Goal: Information Seeking & Learning: Check status

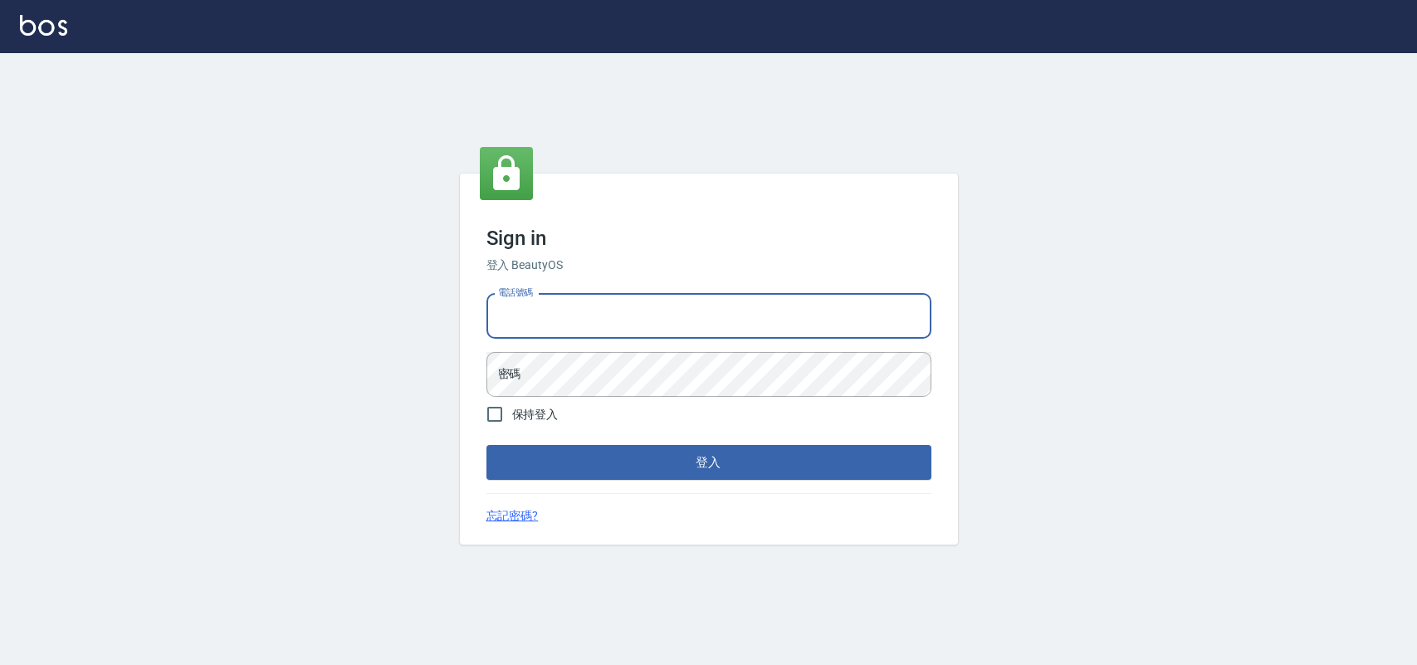
click at [667, 301] on input "電話號碼" at bounding box center [709, 316] width 445 height 45
type input "0985335300"
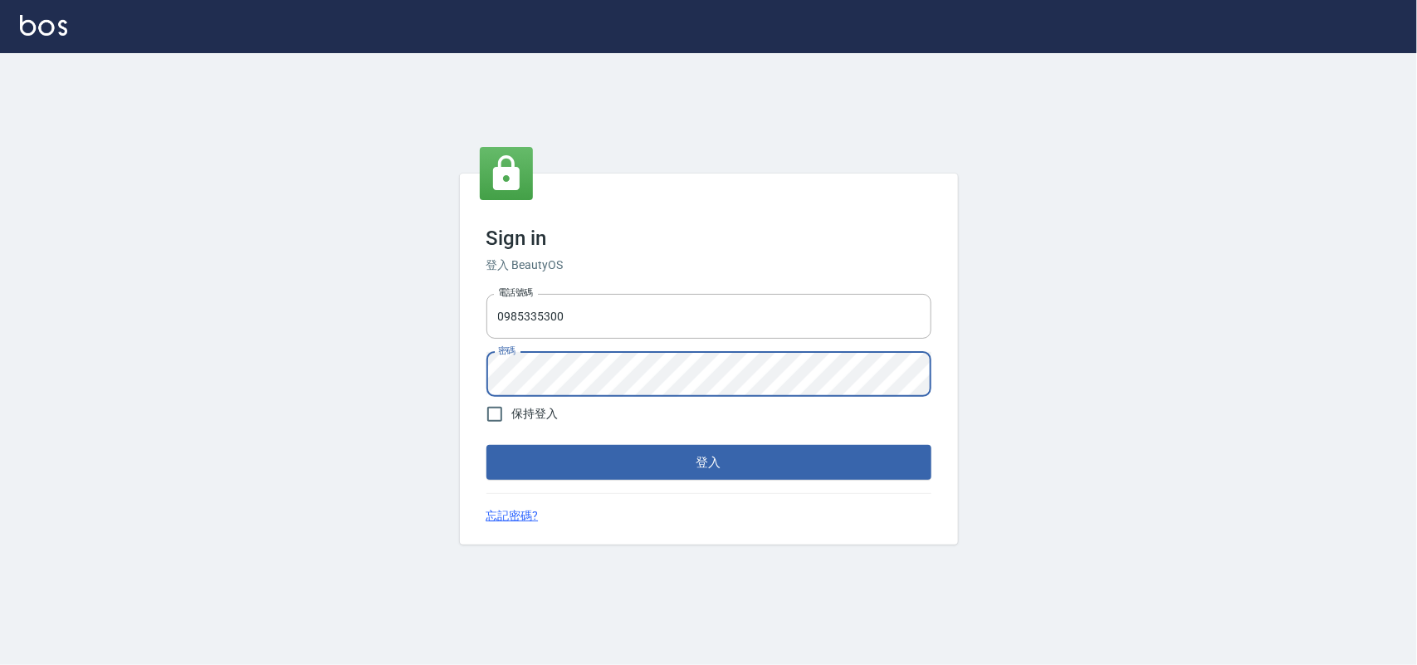
click at [487, 445] on button "登入" at bounding box center [709, 462] width 445 height 35
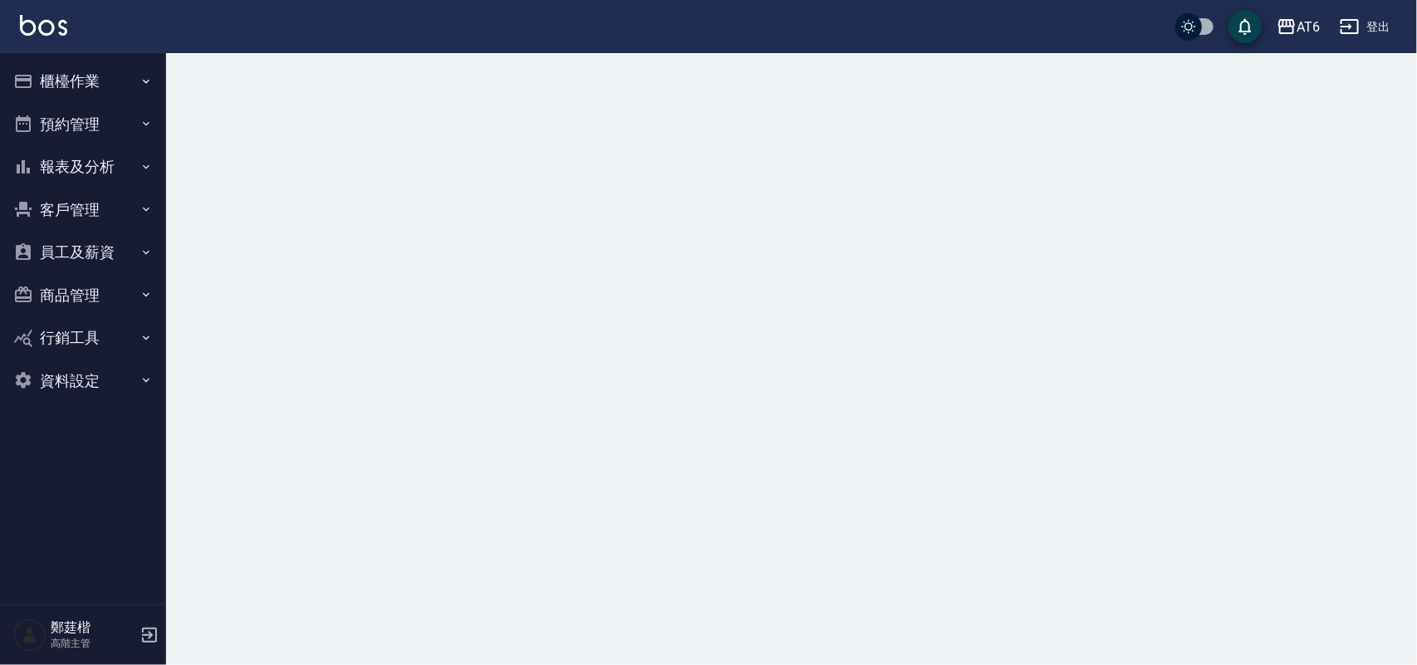
click at [116, 158] on button "報表及分析" at bounding box center [83, 166] width 153 height 43
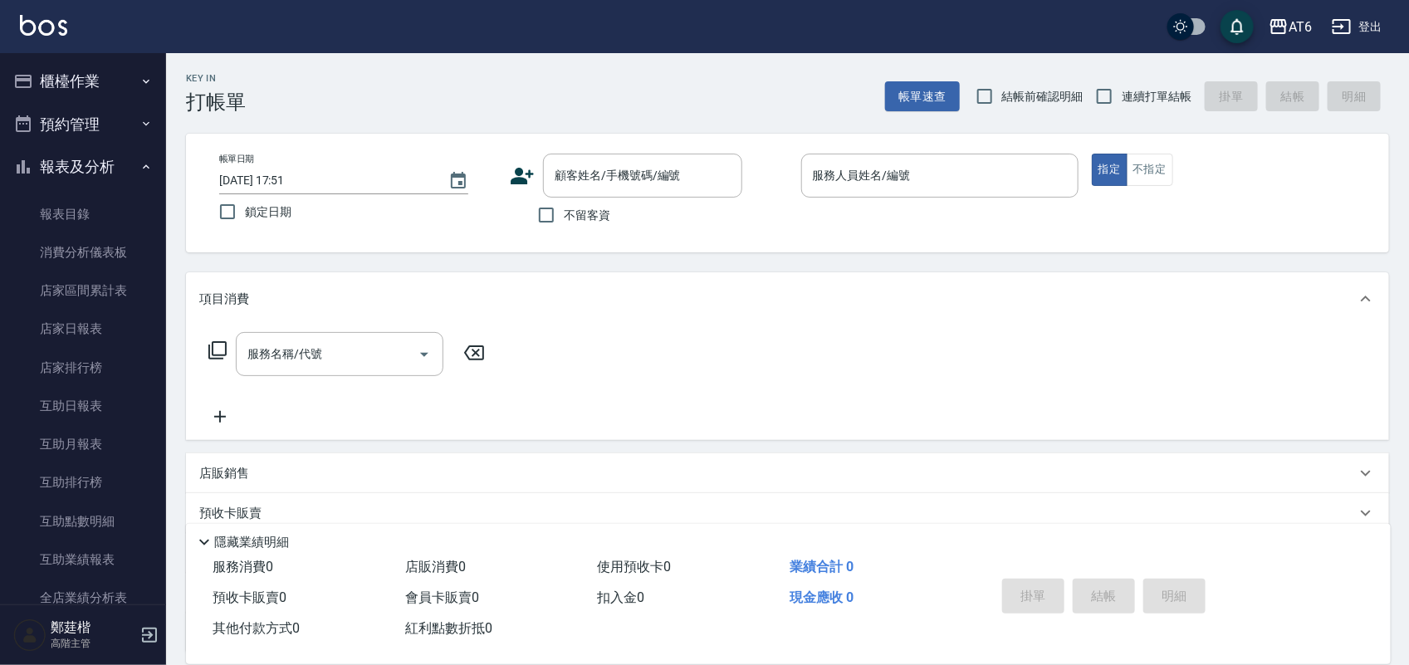
scroll to position [415, 0]
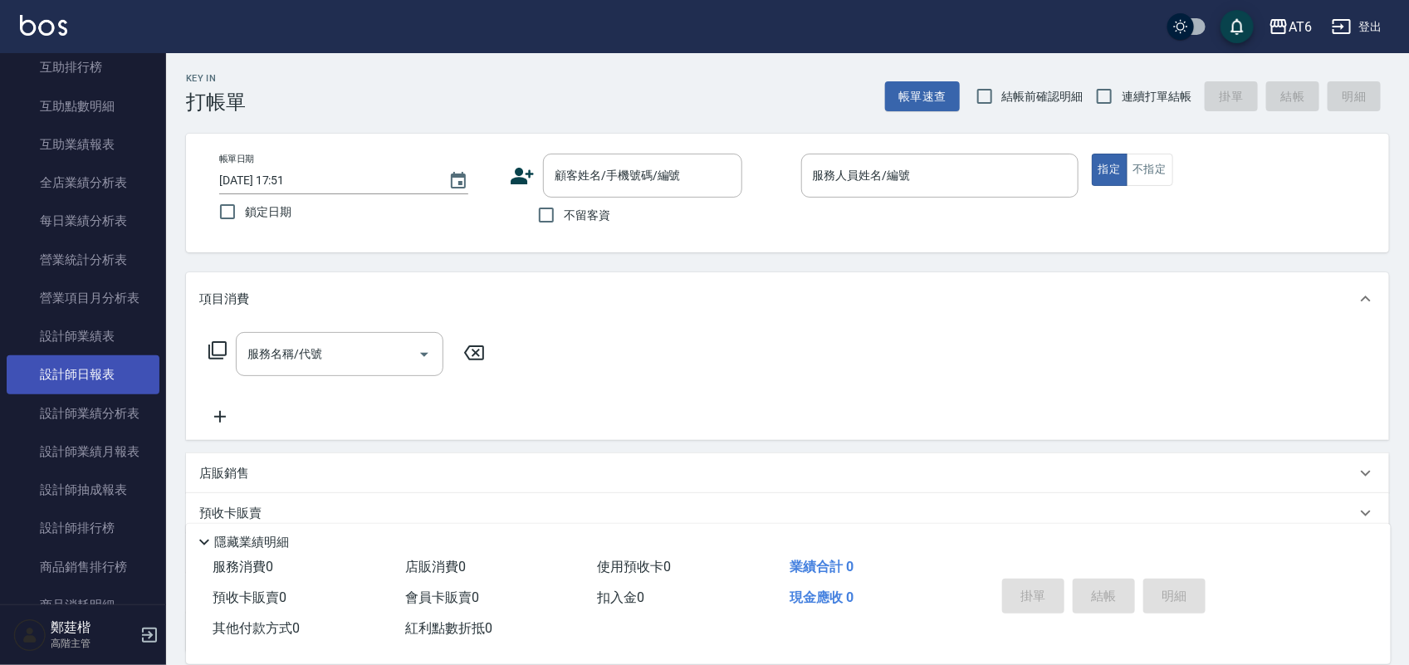
click at [110, 362] on link "設計師日報表" at bounding box center [83, 374] width 153 height 38
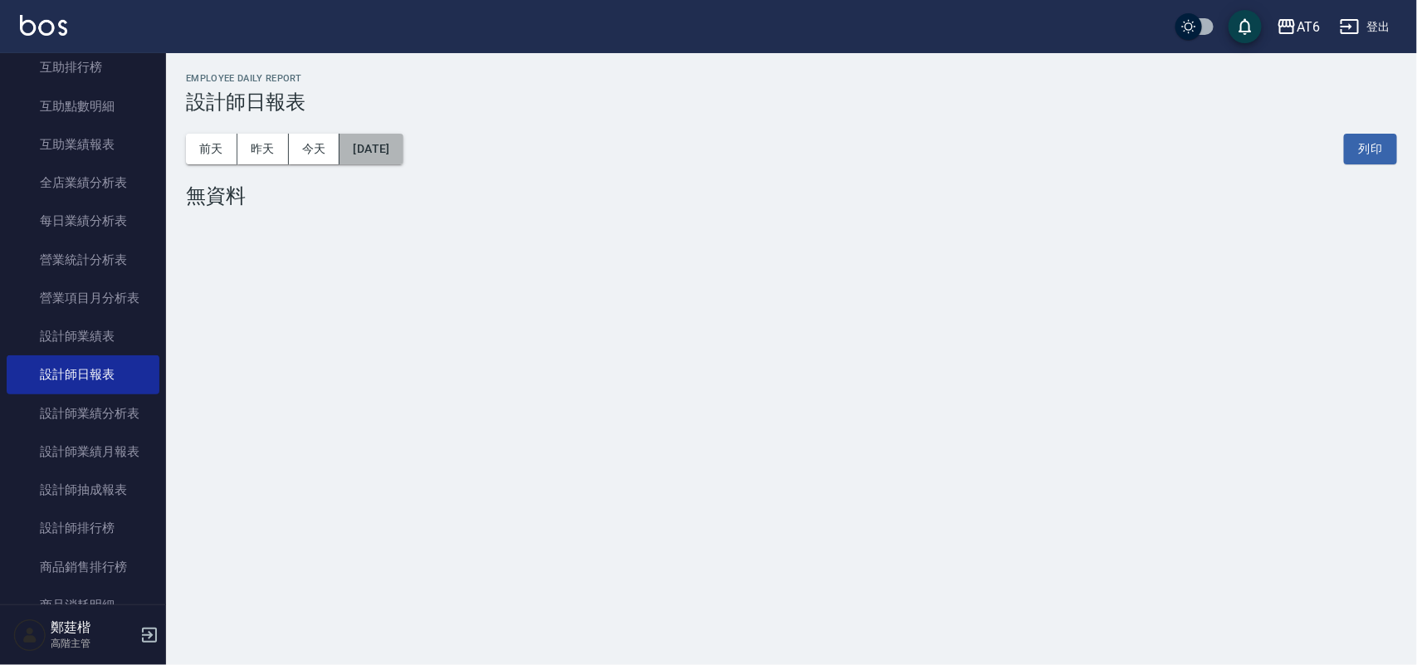
click at [391, 152] on button "[DATE]" at bounding box center [371, 149] width 63 height 31
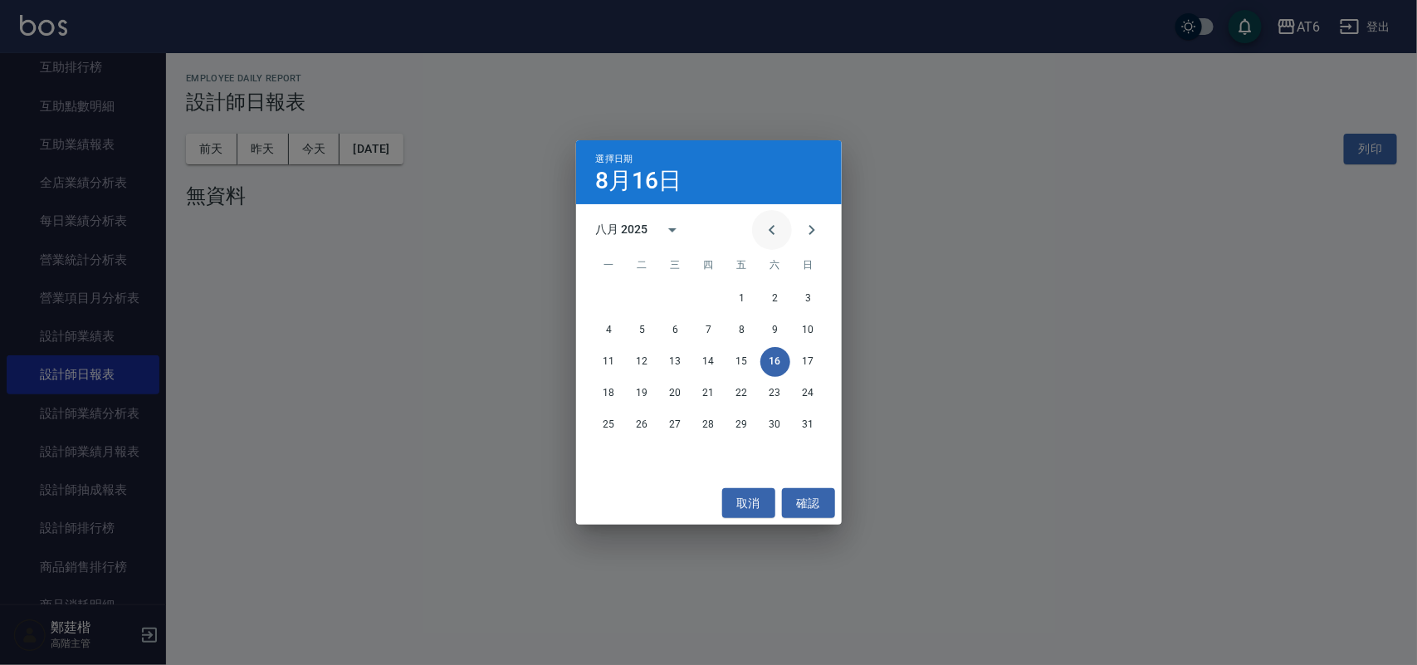
click at [775, 226] on icon "Previous month" at bounding box center [772, 230] width 20 height 20
click at [664, 122] on div "選擇日期 [DATE] 七月 2025 一 二 三 四 五 六 日 1 2 3 4 5 6 7 8 9 10 11 12 13 14 15 16 17 18 …" at bounding box center [708, 332] width 1417 height 665
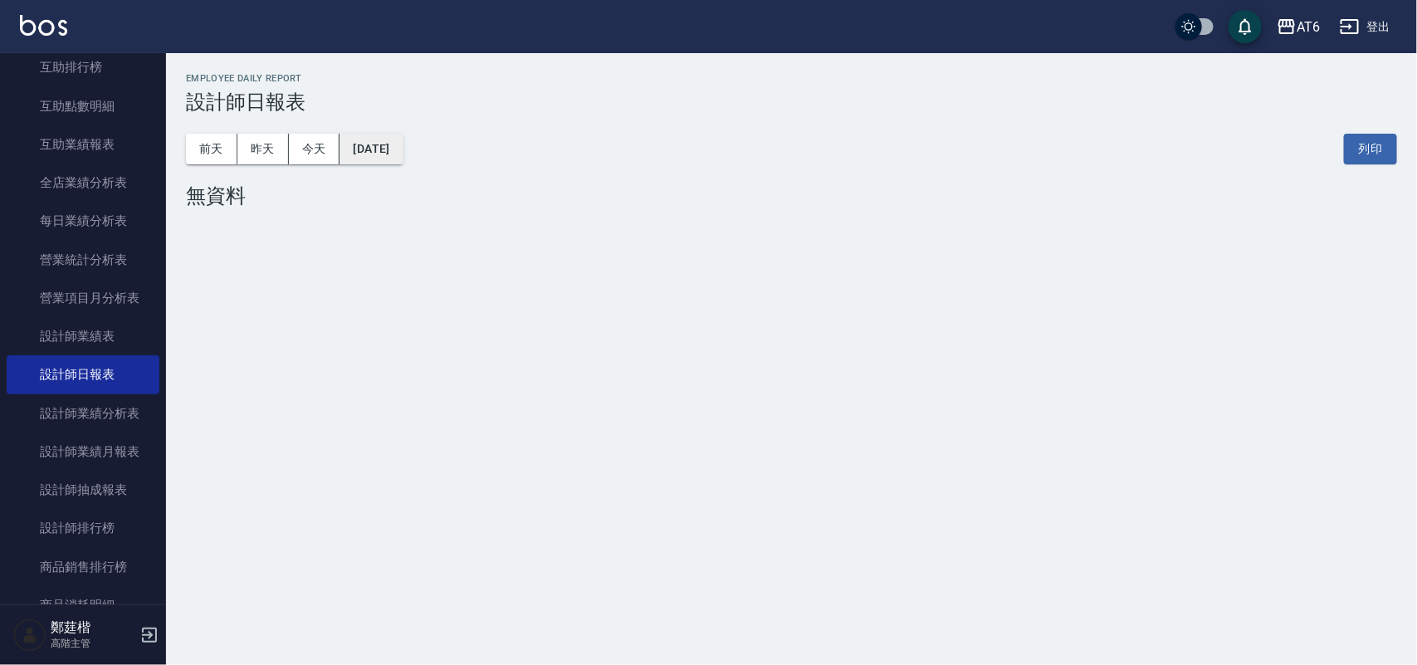
click at [403, 145] on button "[DATE]" at bounding box center [371, 149] width 63 height 31
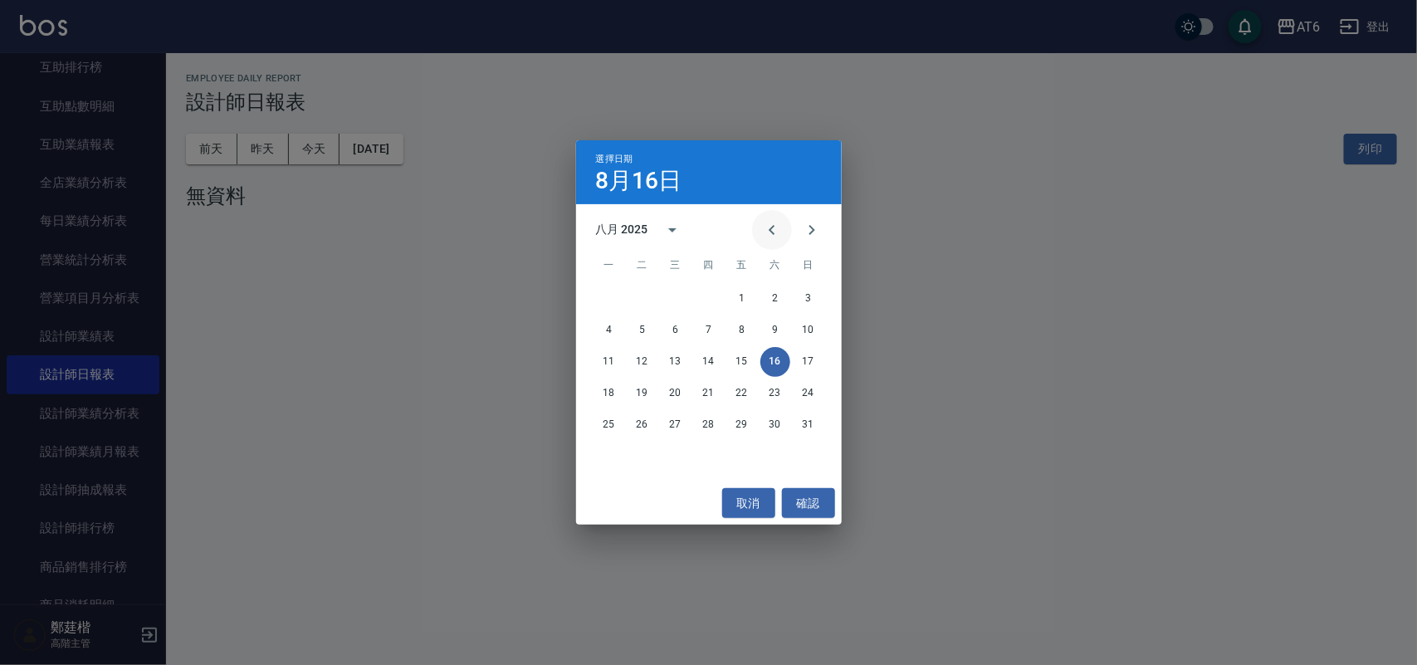
click at [787, 225] on button "Previous month" at bounding box center [772, 230] width 40 height 40
click at [668, 358] on button "16" at bounding box center [676, 362] width 30 height 30
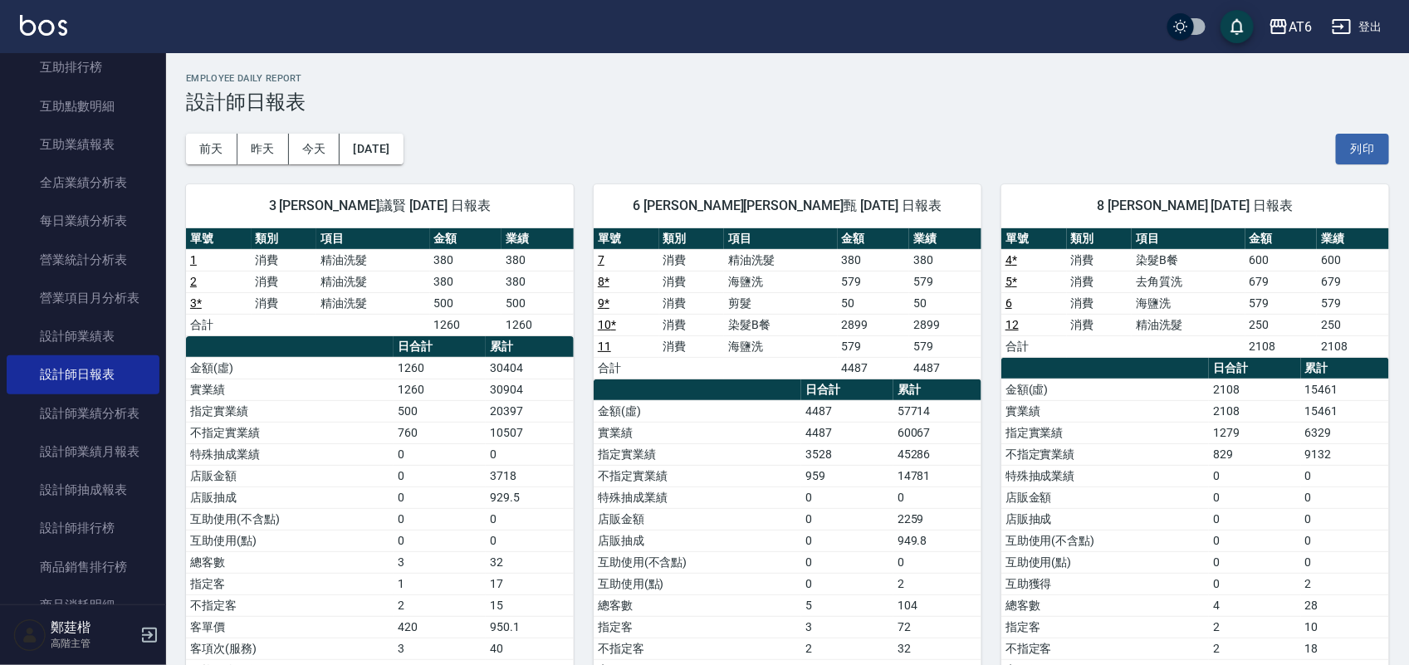
drag, startPoint x: 982, startPoint y: 81, endPoint x: 876, endPoint y: 104, distance: 108.8
click at [876, 104] on h3 "設計師日報表" at bounding box center [787, 102] width 1203 height 23
click at [270, 152] on button "昨天" at bounding box center [262, 149] width 51 height 31
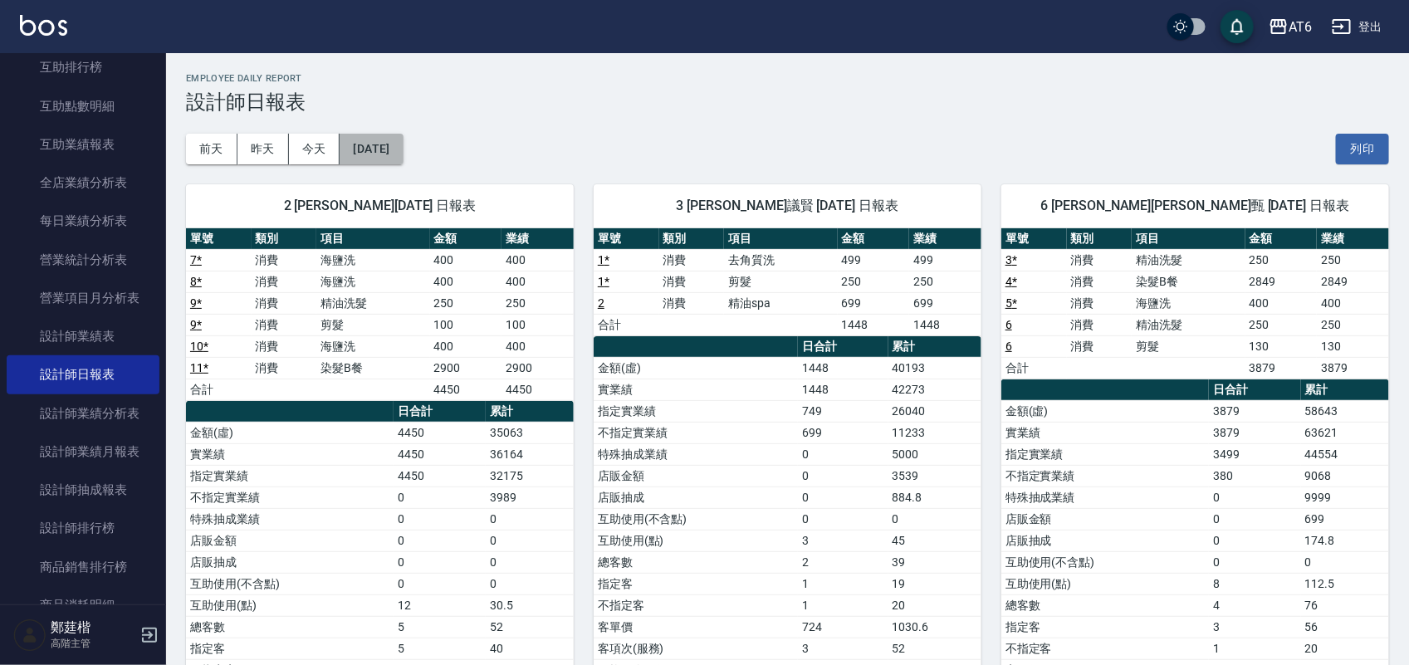
click at [383, 135] on button "[DATE]" at bounding box center [371, 149] width 63 height 31
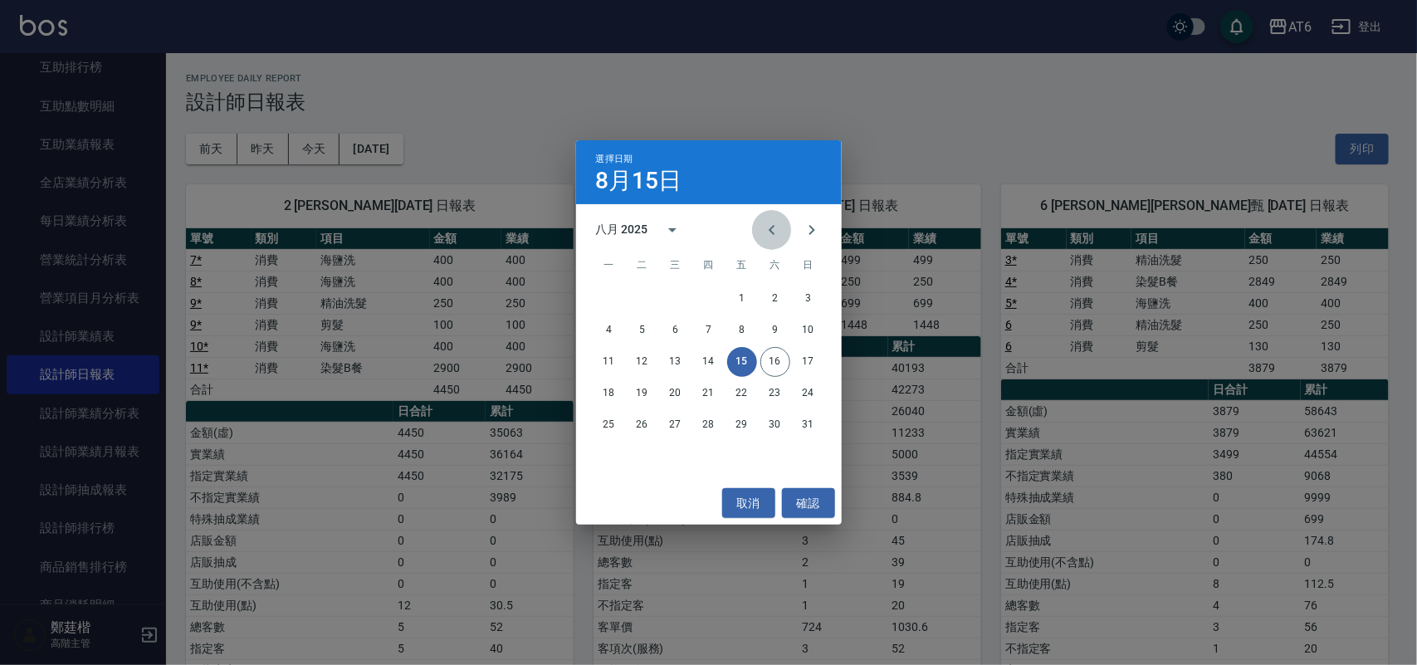
click at [771, 224] on icon "Previous month" at bounding box center [772, 230] width 20 height 20
click at [708, 418] on button "31" at bounding box center [709, 425] width 30 height 30
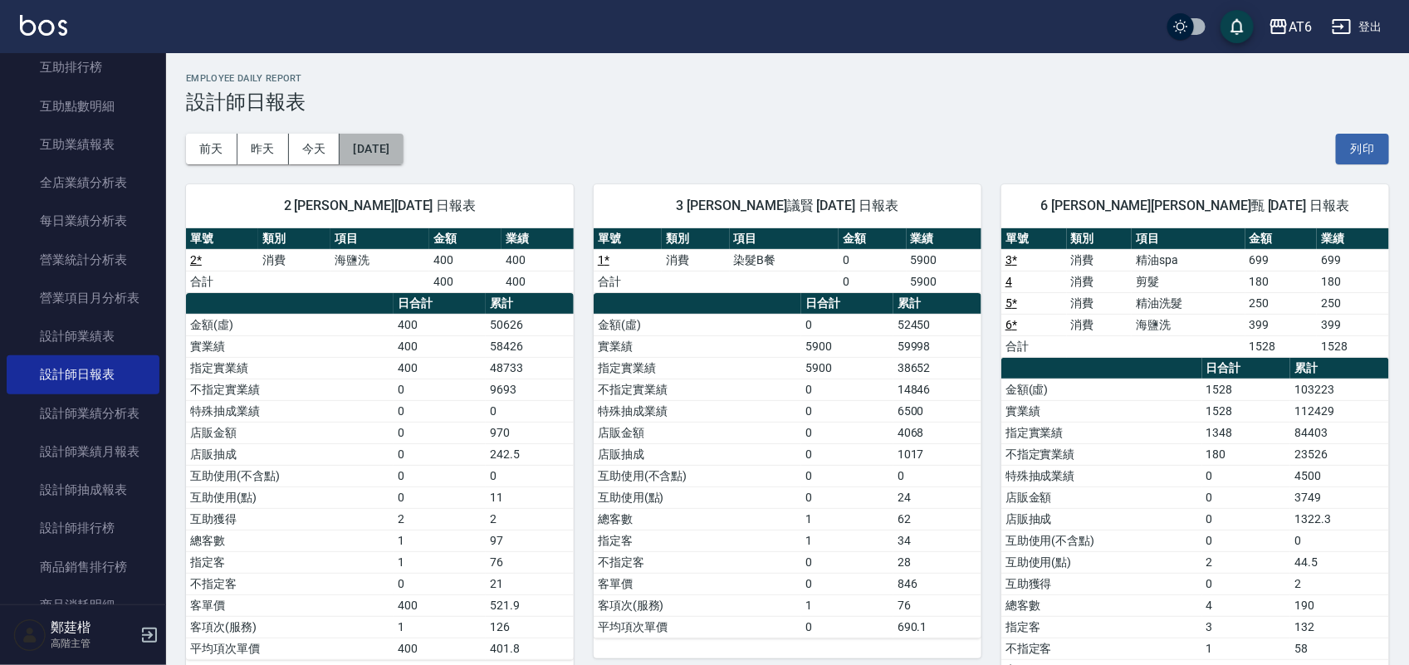
click at [403, 162] on button "[DATE]" at bounding box center [371, 149] width 63 height 31
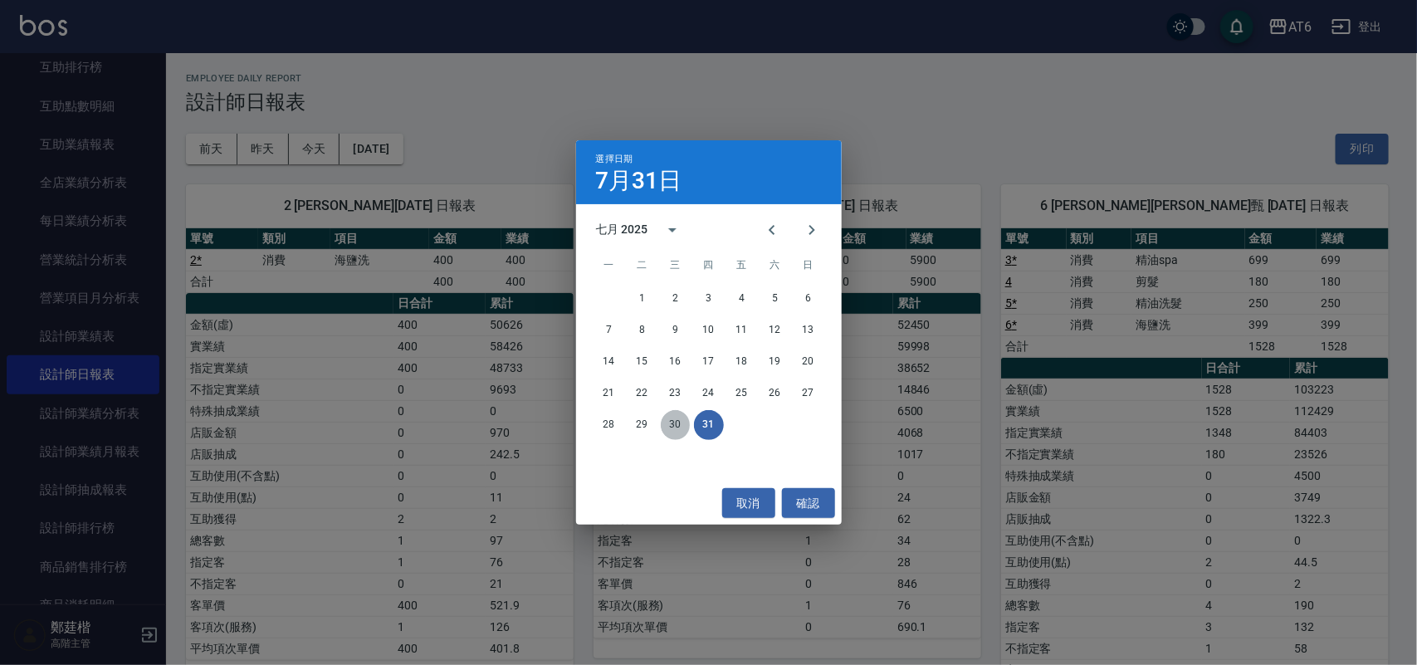
click at [682, 430] on button "30" at bounding box center [676, 425] width 30 height 30
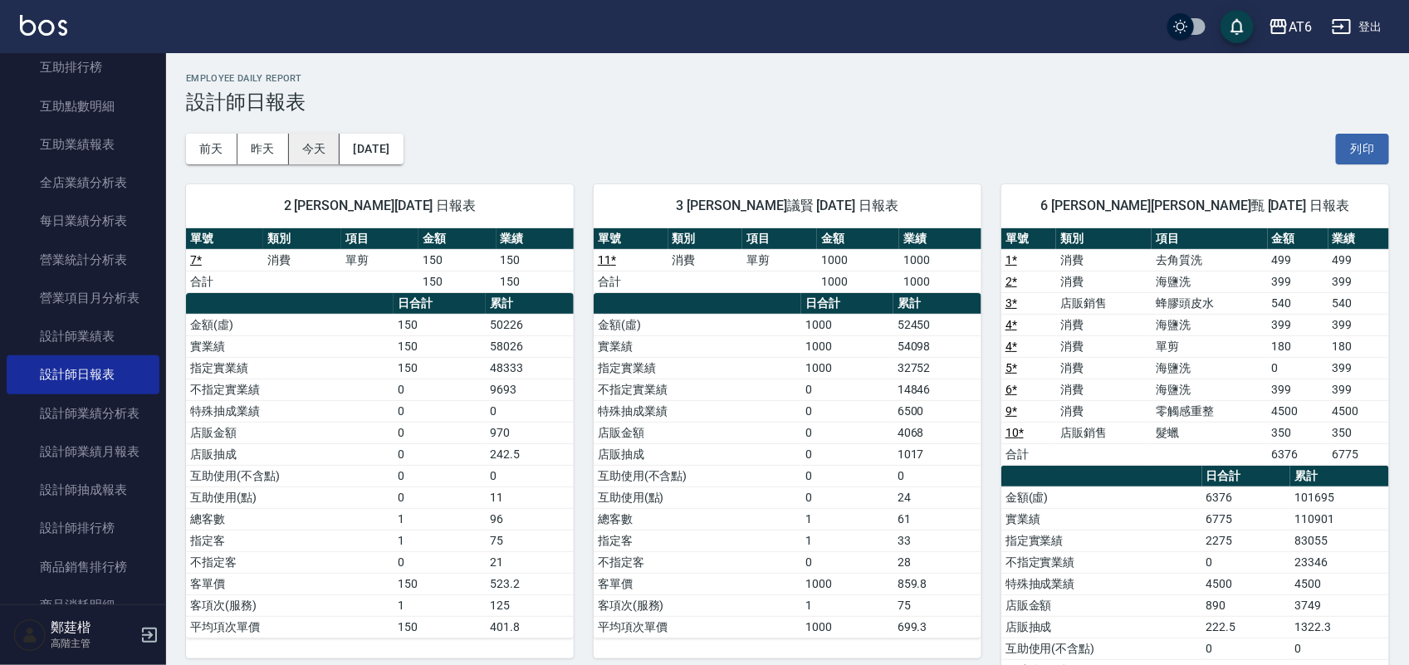
click at [313, 146] on button "今天" at bounding box center [314, 149] width 51 height 31
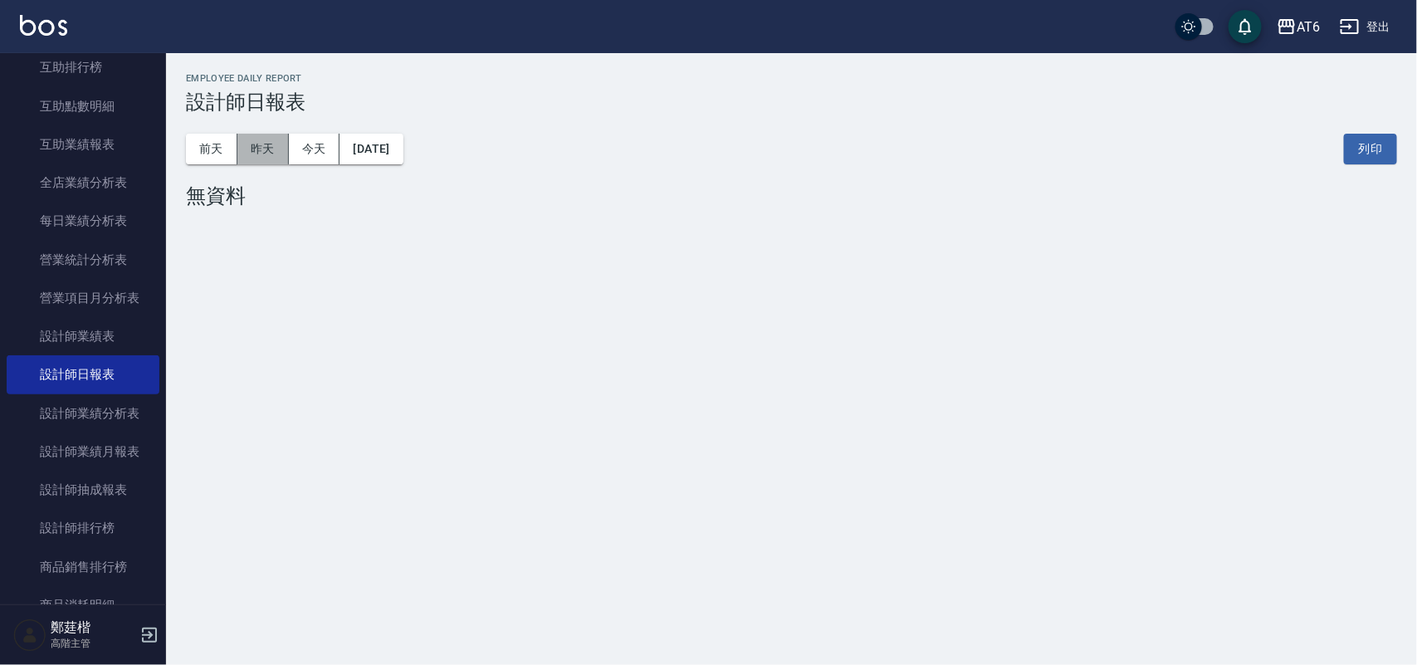
click at [266, 146] on button "昨天" at bounding box center [262, 149] width 51 height 31
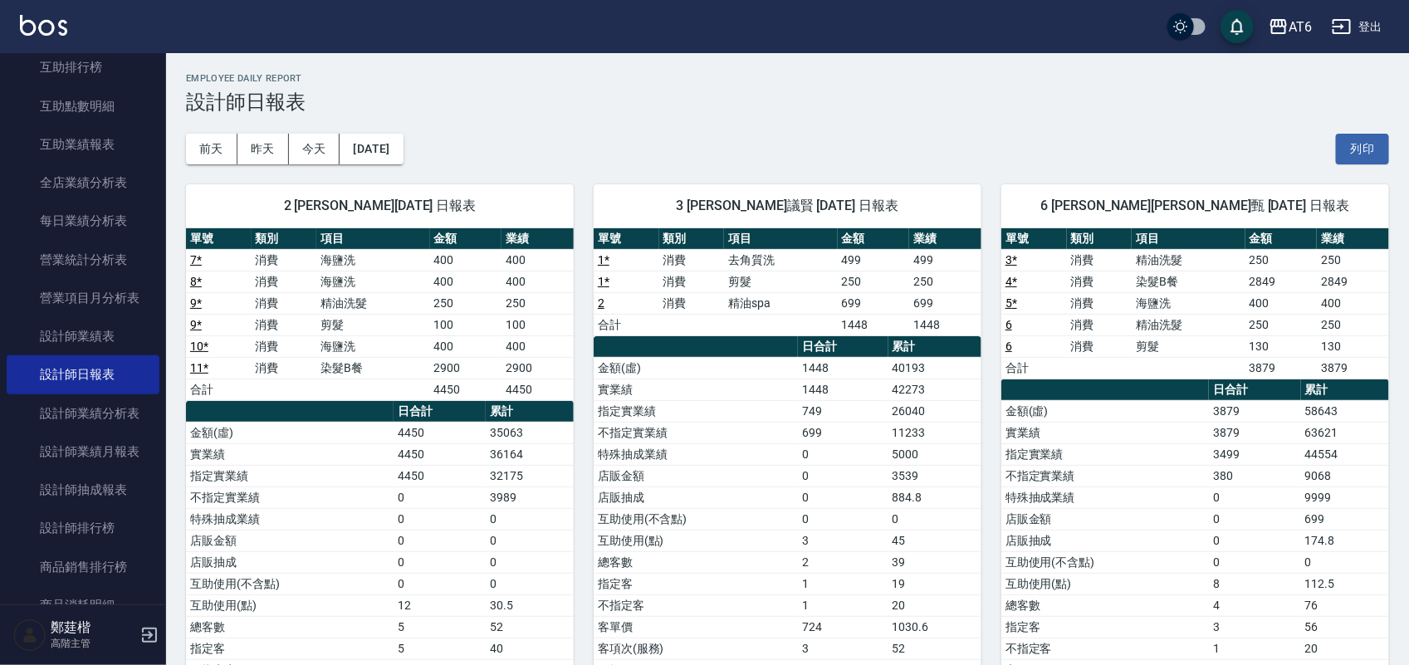
drag, startPoint x: 907, startPoint y: 87, endPoint x: 791, endPoint y: 106, distance: 117.0
click at [791, 106] on h3 "設計師日報表" at bounding box center [787, 102] width 1203 height 23
drag, startPoint x: 878, startPoint y: 100, endPoint x: 844, endPoint y: 100, distance: 34.0
click at [844, 100] on h3 "設計師日報表" at bounding box center [787, 102] width 1203 height 23
drag, startPoint x: 959, startPoint y: 100, endPoint x: 872, endPoint y: 100, distance: 87.2
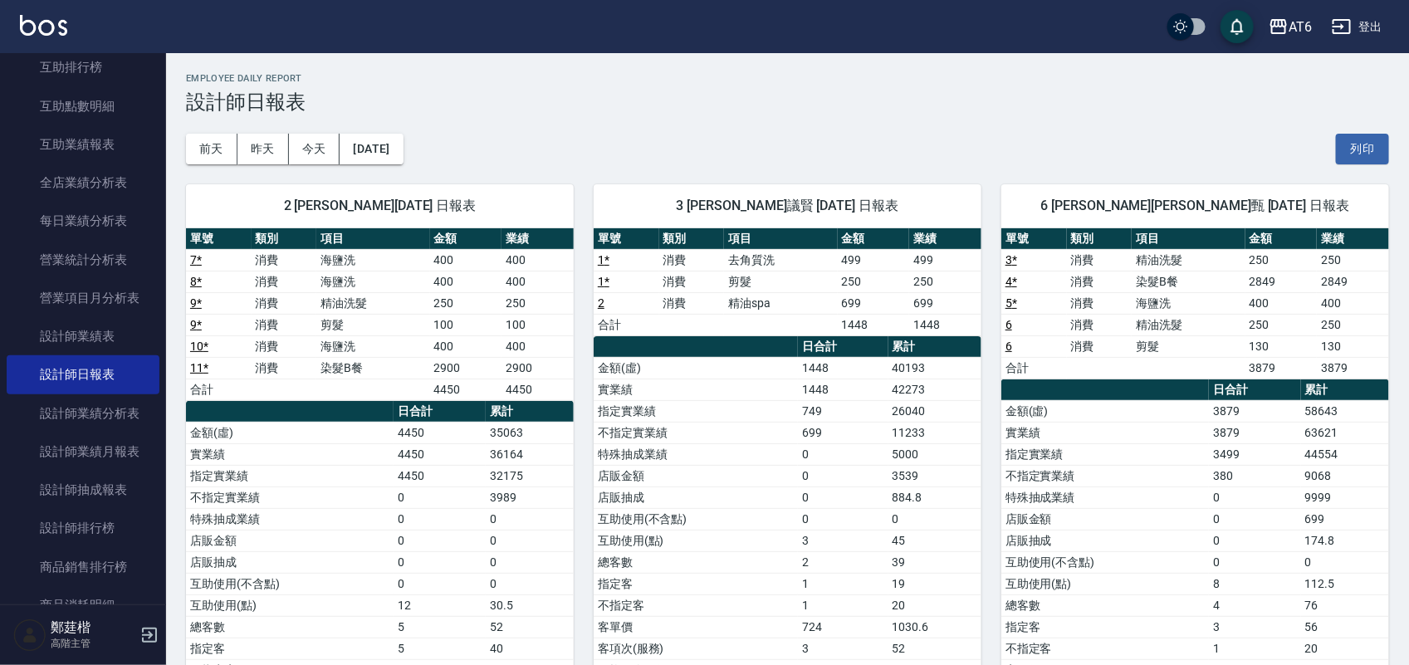
click at [872, 100] on h3 "設計師日報表" at bounding box center [787, 102] width 1203 height 23
drag, startPoint x: 897, startPoint y: 108, endPoint x: 807, endPoint y: 108, distance: 89.7
click at [807, 108] on h3 "設計師日報表" at bounding box center [787, 102] width 1203 height 23
click at [1370, 26] on button "登出" at bounding box center [1357, 27] width 64 height 31
